Goal: Task Accomplishment & Management: Use online tool/utility

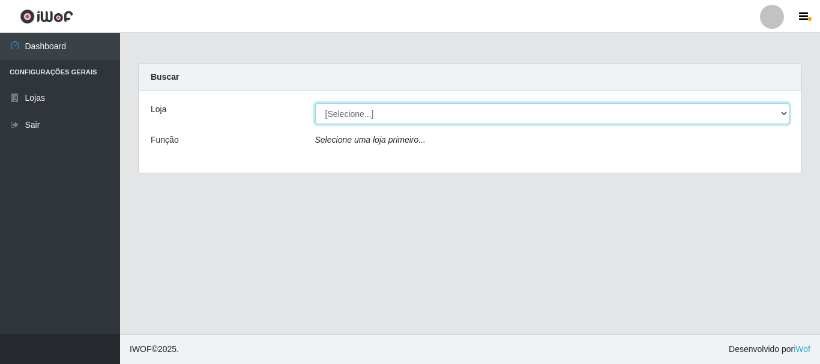
click at [782, 118] on select "[Selecione...] O Cestão - [GEOGRAPHIC_DATA]" at bounding box center [552, 113] width 475 height 21
select select "238"
click at [315, 103] on select "[Selecione...] O Cestão - [GEOGRAPHIC_DATA]" at bounding box center [552, 113] width 475 height 21
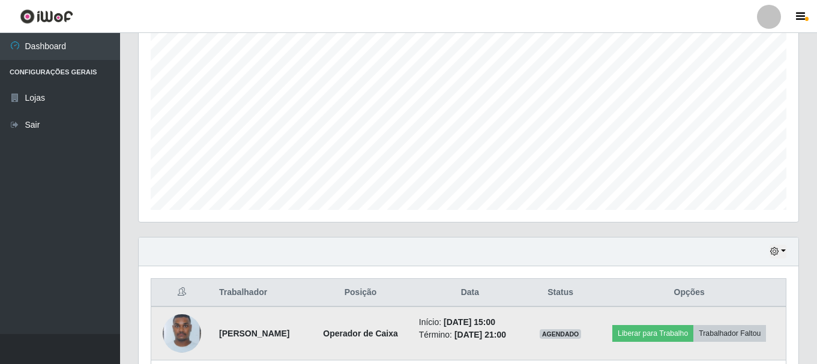
scroll to position [326, 0]
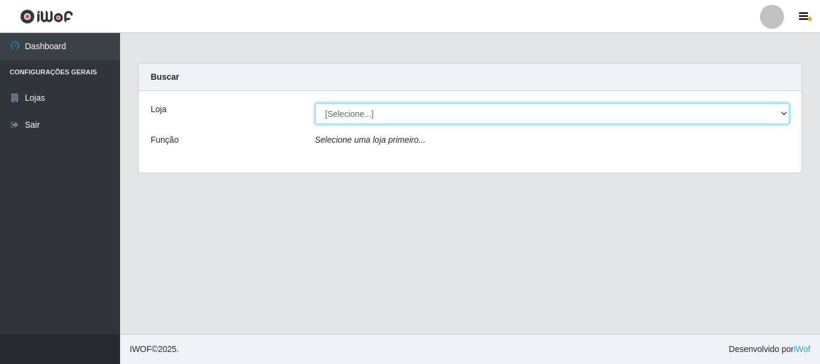
click at [784, 116] on select "[Selecione...] O Cestão - [GEOGRAPHIC_DATA]" at bounding box center [552, 113] width 475 height 21
select select "238"
click at [315, 103] on select "[Selecione...] O Cestão - [GEOGRAPHIC_DATA]" at bounding box center [552, 113] width 475 height 21
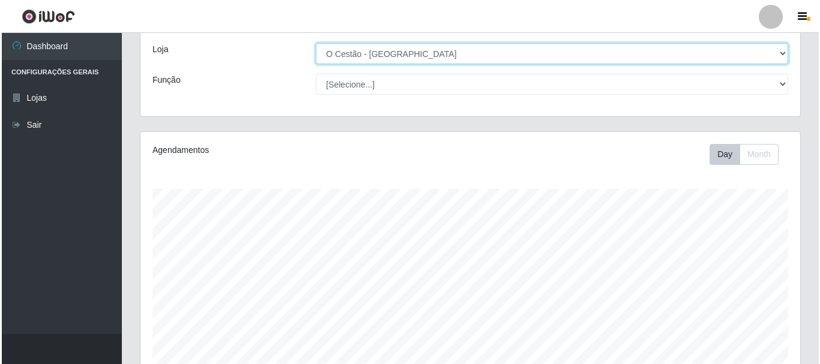
scroll to position [326, 0]
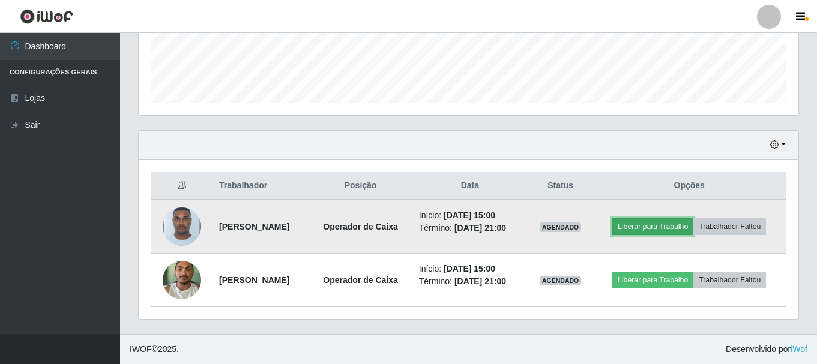
click at [648, 219] on button "Liberar para Trabalho" at bounding box center [652, 226] width 81 height 17
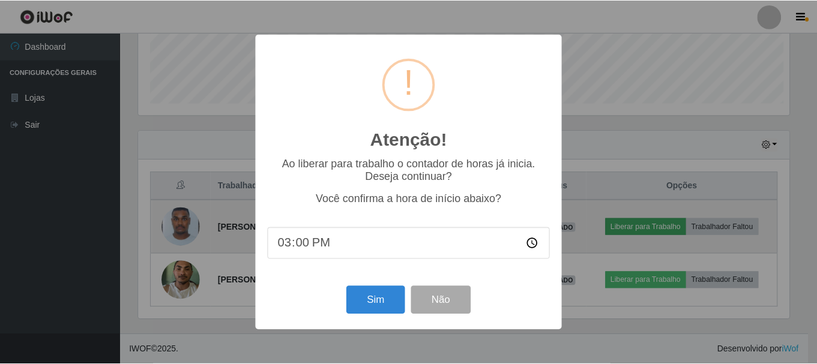
scroll to position [249, 653]
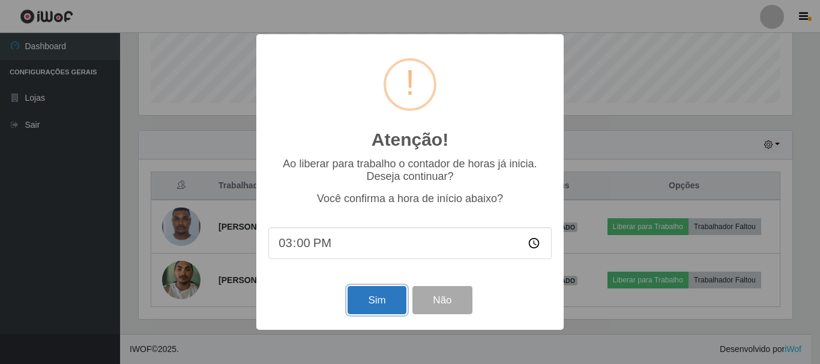
click at [376, 299] on button "Sim" at bounding box center [376, 300] width 58 height 28
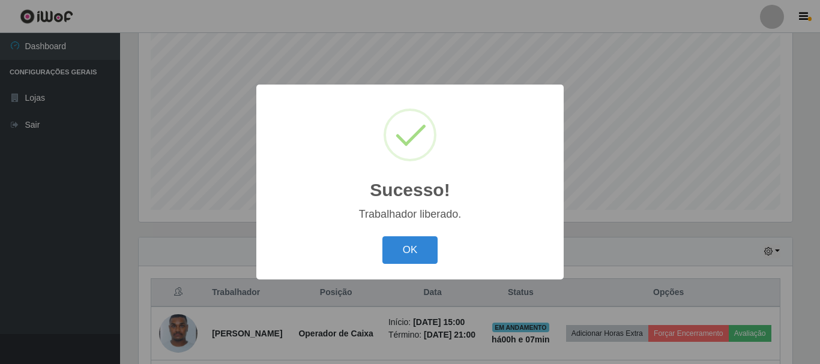
click at [442, 251] on div "OK Cancel" at bounding box center [409, 250] width 283 height 34
click at [419, 252] on button "OK" at bounding box center [410, 250] width 56 height 28
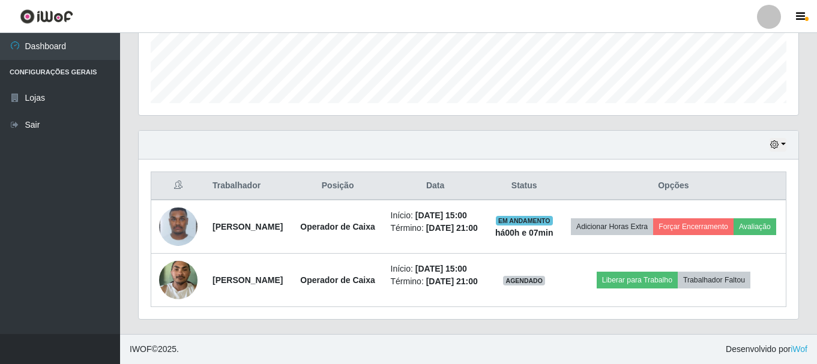
scroll to position [344, 0]
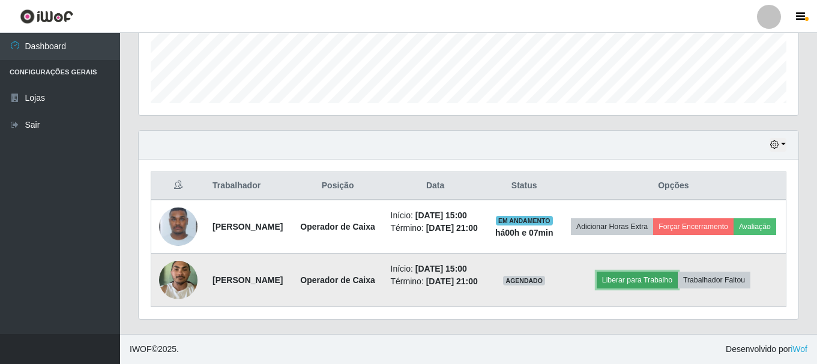
click at [630, 277] on button "Liberar para Trabalho" at bounding box center [636, 280] width 81 height 17
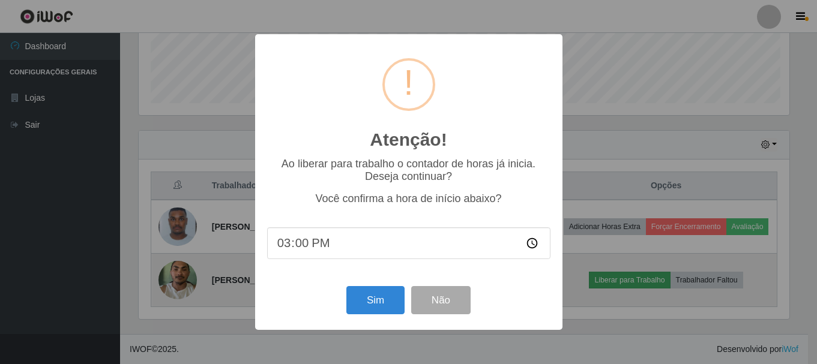
scroll to position [249, 653]
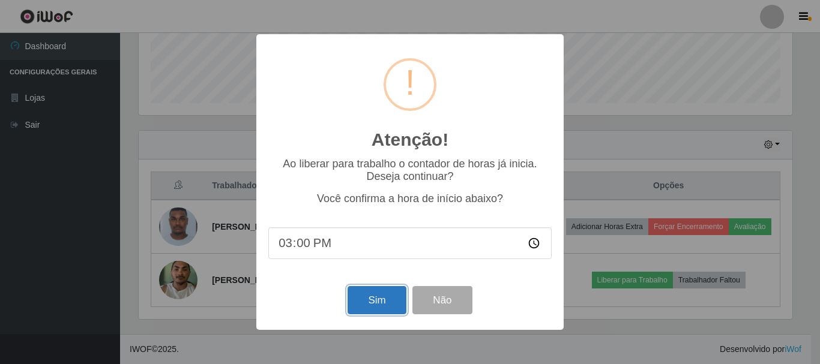
click at [364, 301] on button "Sim" at bounding box center [376, 300] width 58 height 28
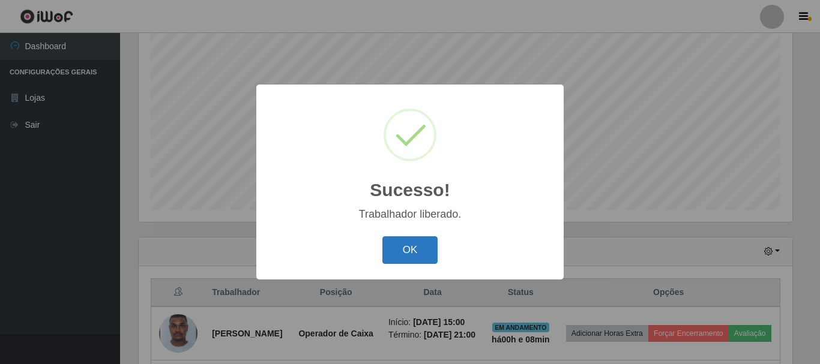
click at [413, 237] on button "OK" at bounding box center [410, 250] width 56 height 28
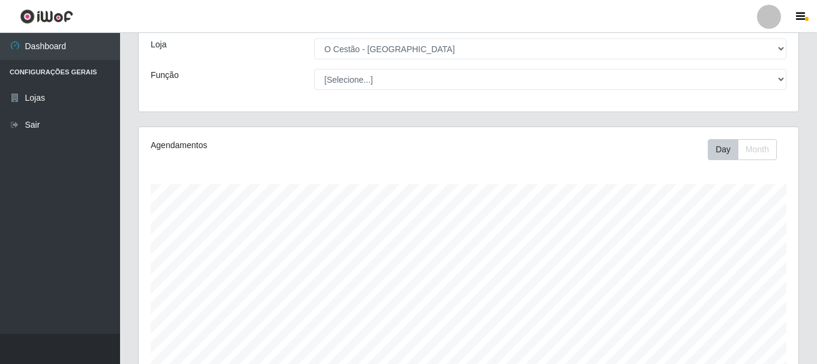
scroll to position [0, 0]
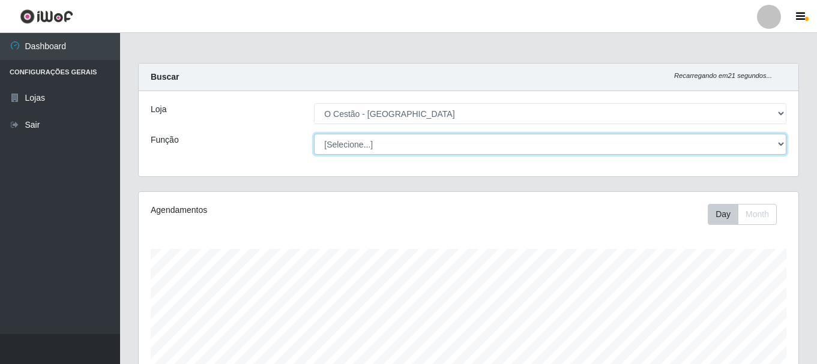
click at [782, 140] on select "[Selecione...] ASG ASG + ASG ++ Auxiliar de Estoque Auxiliar de Estoque + Auxil…" at bounding box center [550, 144] width 472 height 21
click at [314, 134] on select "[Selecione...] ASG ASG + ASG ++ Auxiliar de Estoque Auxiliar de Estoque + Auxil…" at bounding box center [550, 144] width 472 height 21
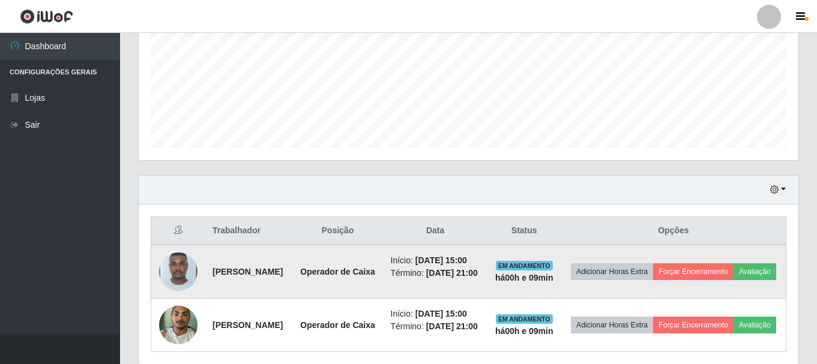
scroll to position [344, 0]
